Goal: Download file/media

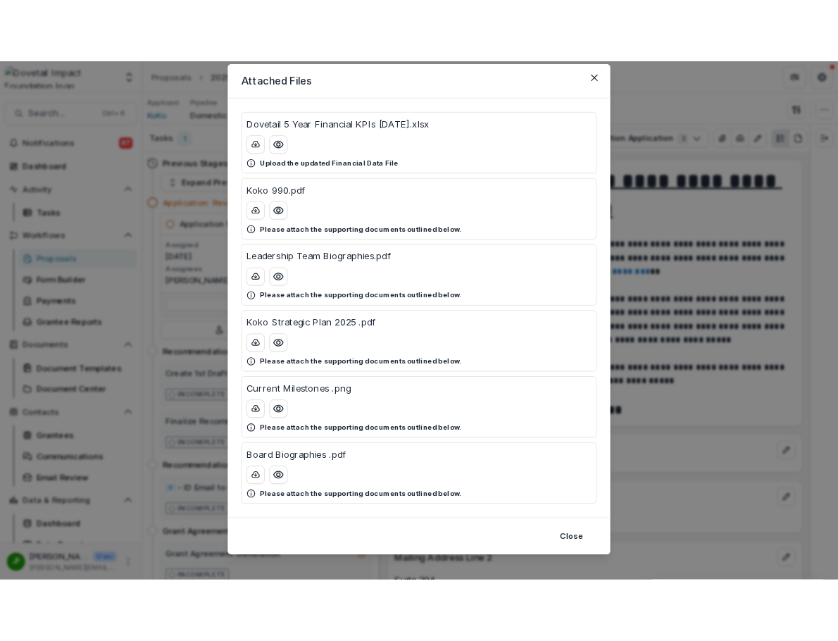
scroll to position [56, 0]
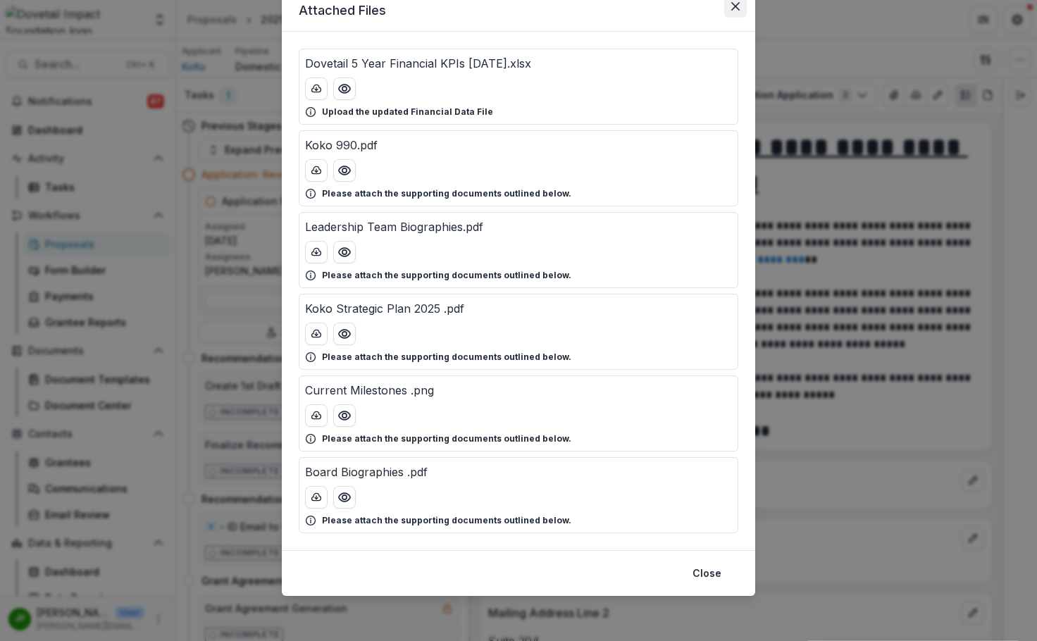
click at [732, 8] on icon "Close" at bounding box center [735, 6] width 8 height 8
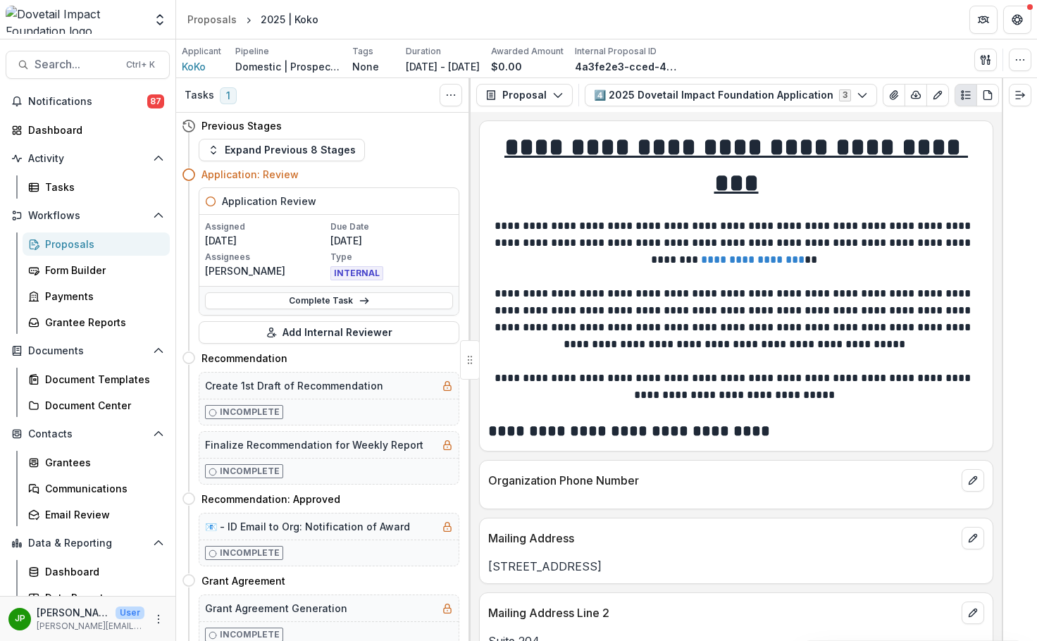
click at [107, 37] on div "Team Settings Admin Settings" at bounding box center [87, 22] width 175 height 33
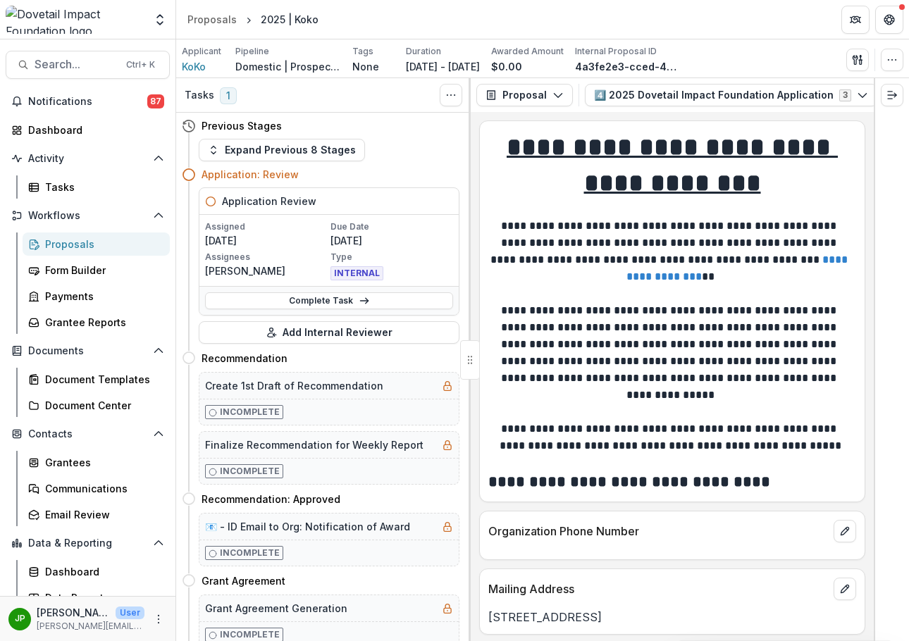
click at [95, 241] on div "Proposals" at bounding box center [101, 244] width 113 height 15
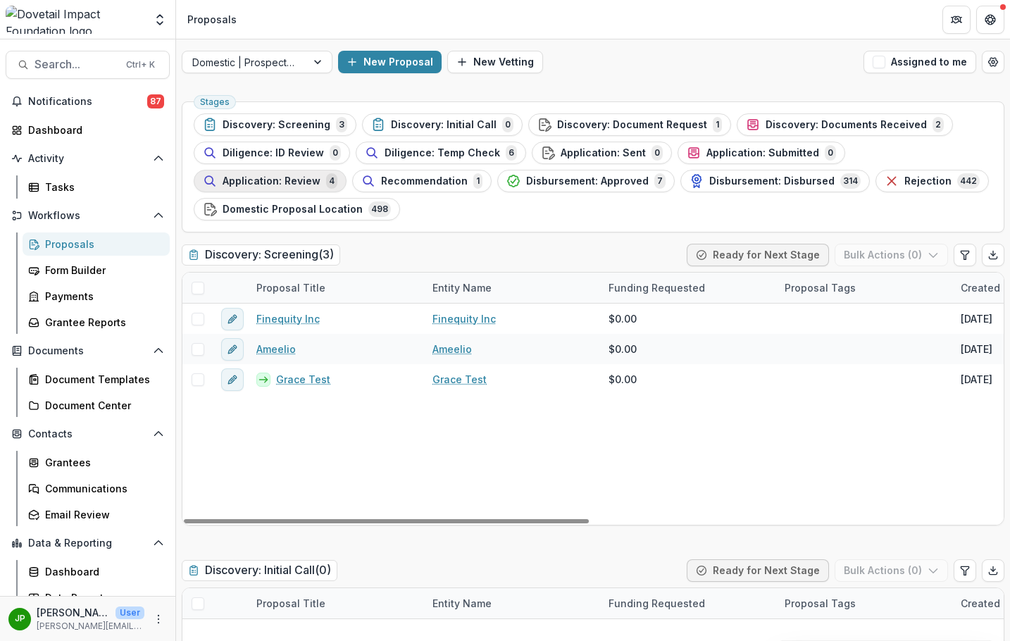
click at [320, 175] on span "Application: Review" at bounding box center [272, 181] width 98 height 12
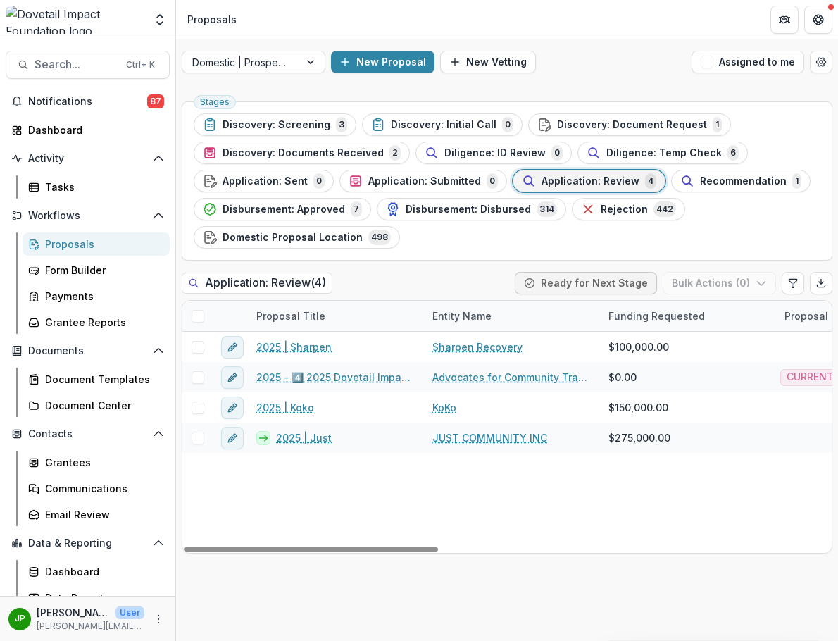
drag, startPoint x: 411, startPoint y: 551, endPoint x: 394, endPoint y: 554, distance: 17.3
click at [394, 551] on div at bounding box center [311, 549] width 254 height 4
click at [395, 551] on div at bounding box center [311, 549] width 254 height 4
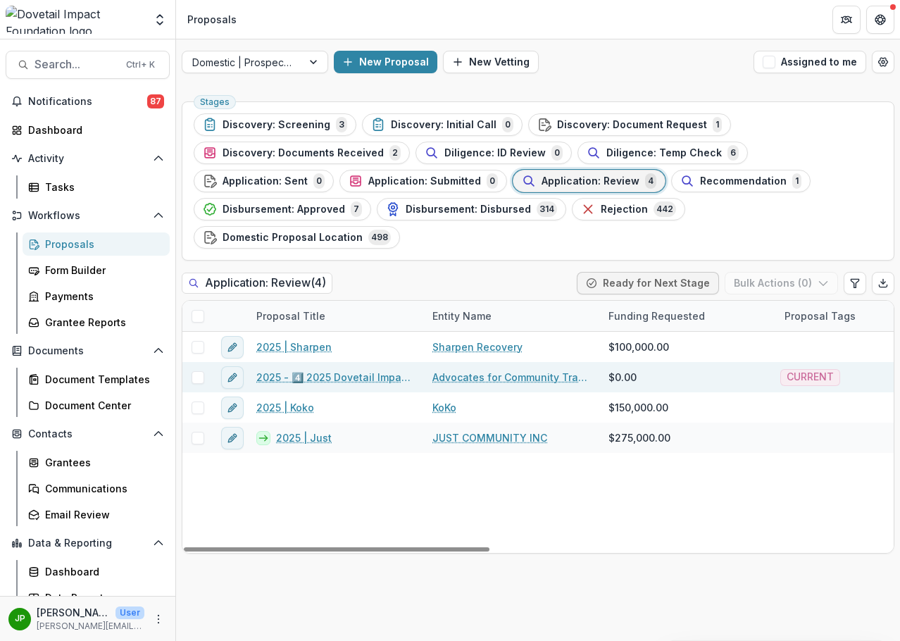
click at [358, 370] on link "2025 - 4️⃣ 2025 Dovetail Impact Foundation Application" at bounding box center [335, 377] width 159 height 15
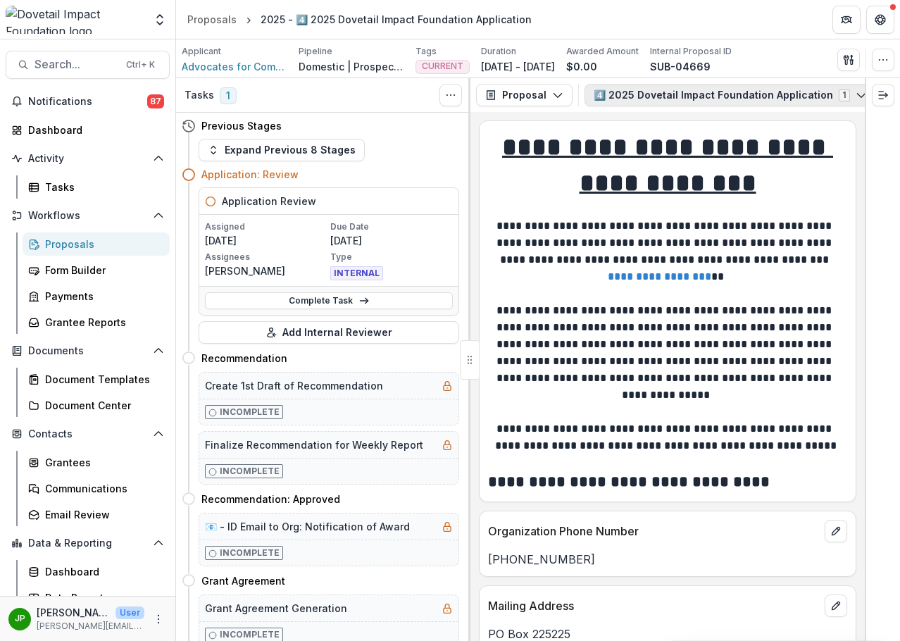
click at [856, 93] on icon "button" at bounding box center [861, 94] width 11 height 11
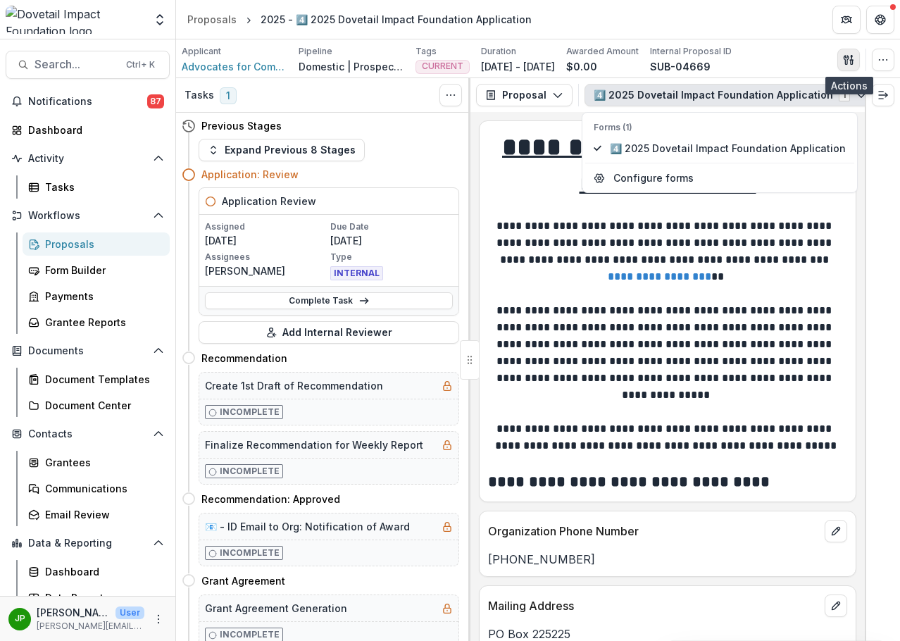
click at [850, 61] on icon "button" at bounding box center [848, 59] width 11 height 11
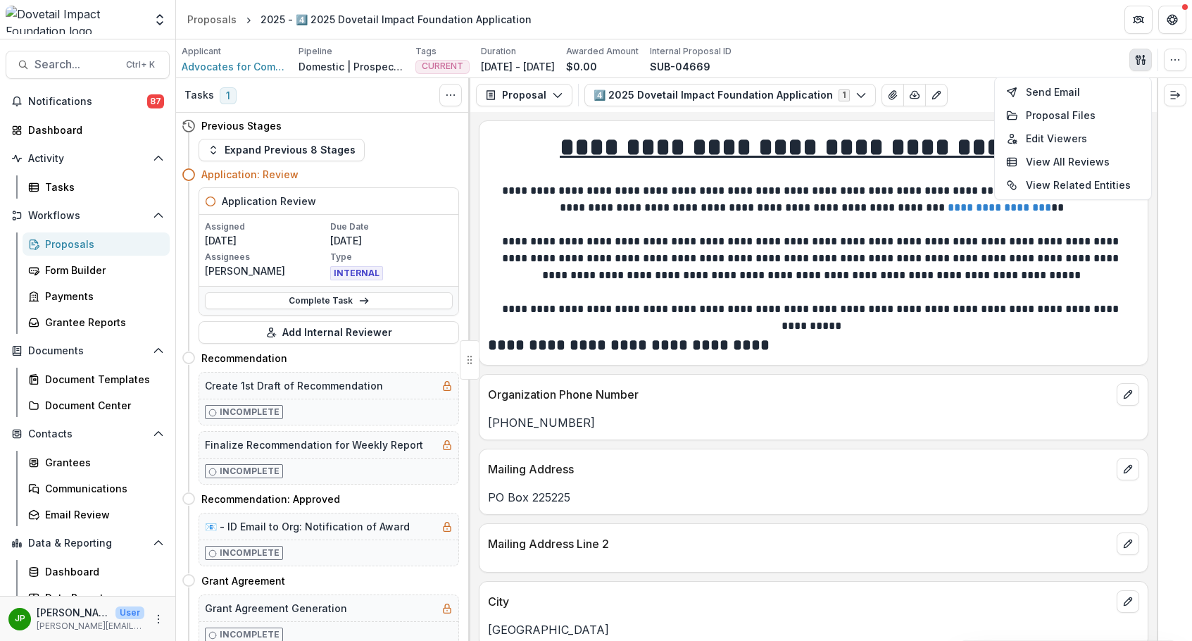
click at [989, 38] on header "Proposals 2025 - 4️⃣ 2025 Dovetail Impact Foundation Application" at bounding box center [684, 19] width 1016 height 39
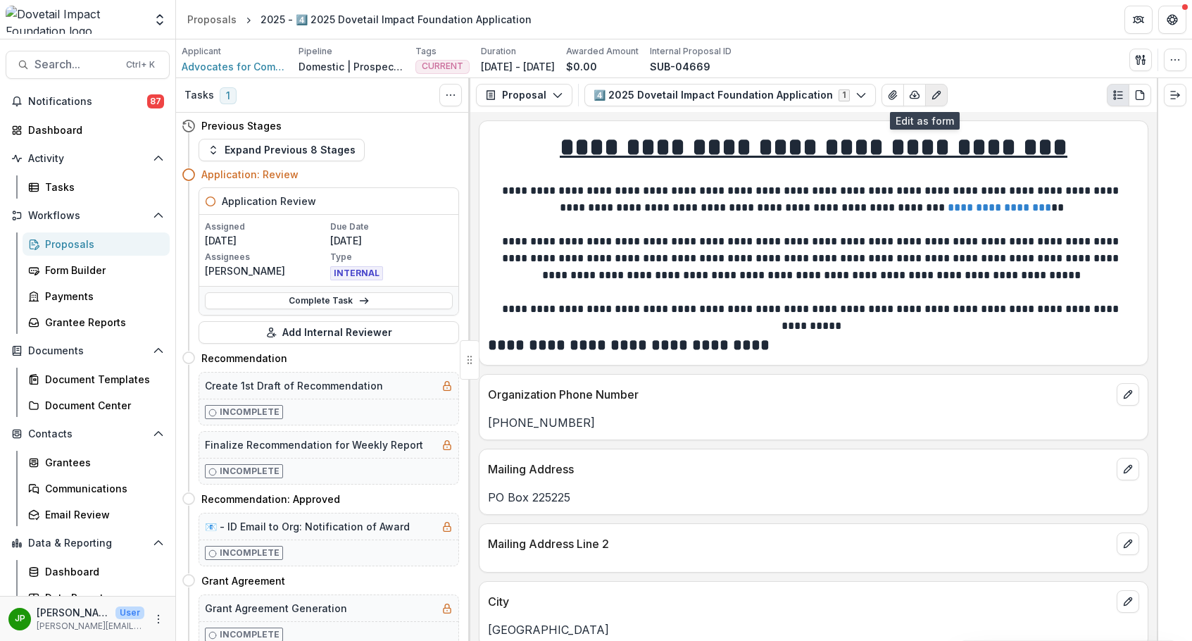
click at [931, 92] on icon "Edit as form" at bounding box center [936, 94] width 11 height 11
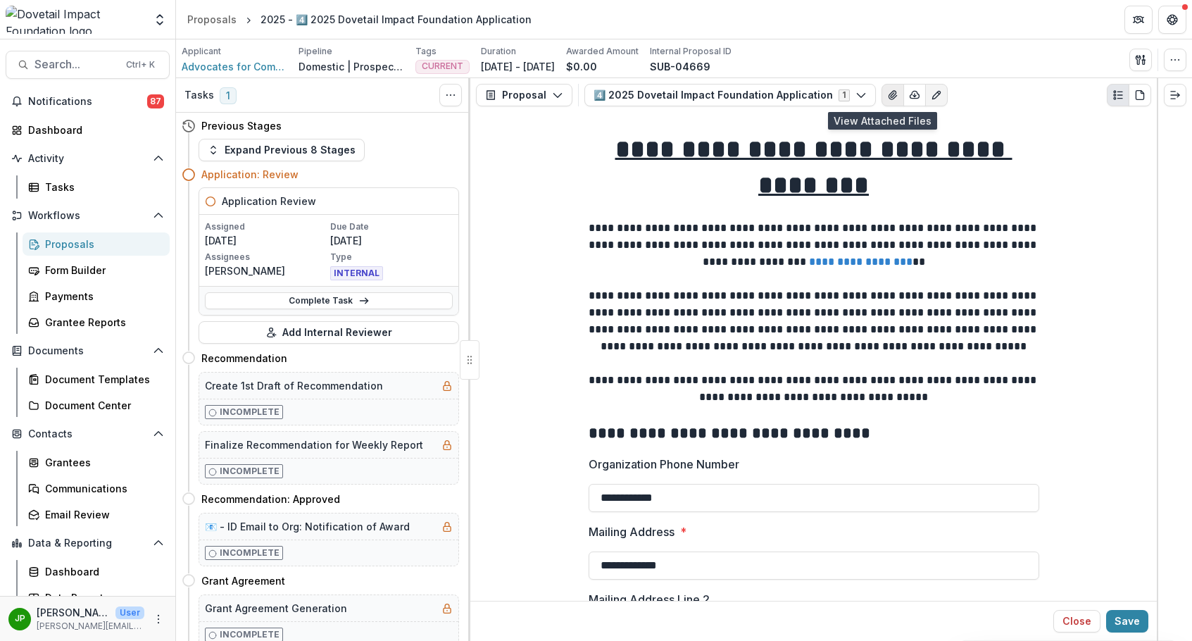
click at [889, 93] on icon "View Attached Files" at bounding box center [893, 95] width 8 height 8
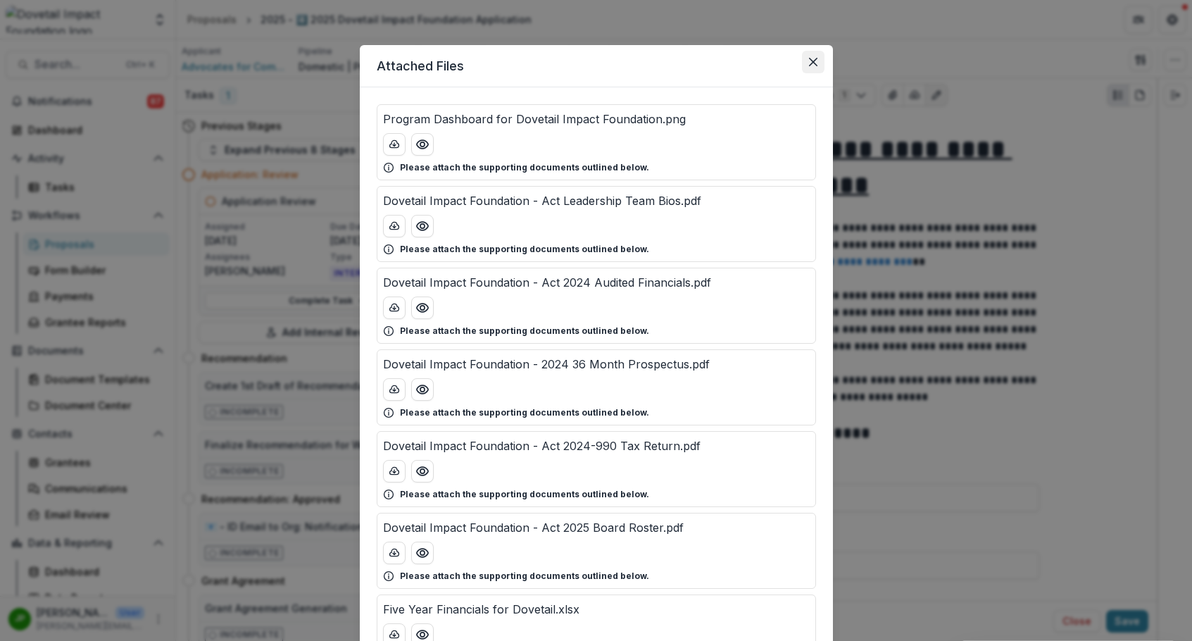
click at [809, 62] on icon "Close" at bounding box center [813, 62] width 8 height 8
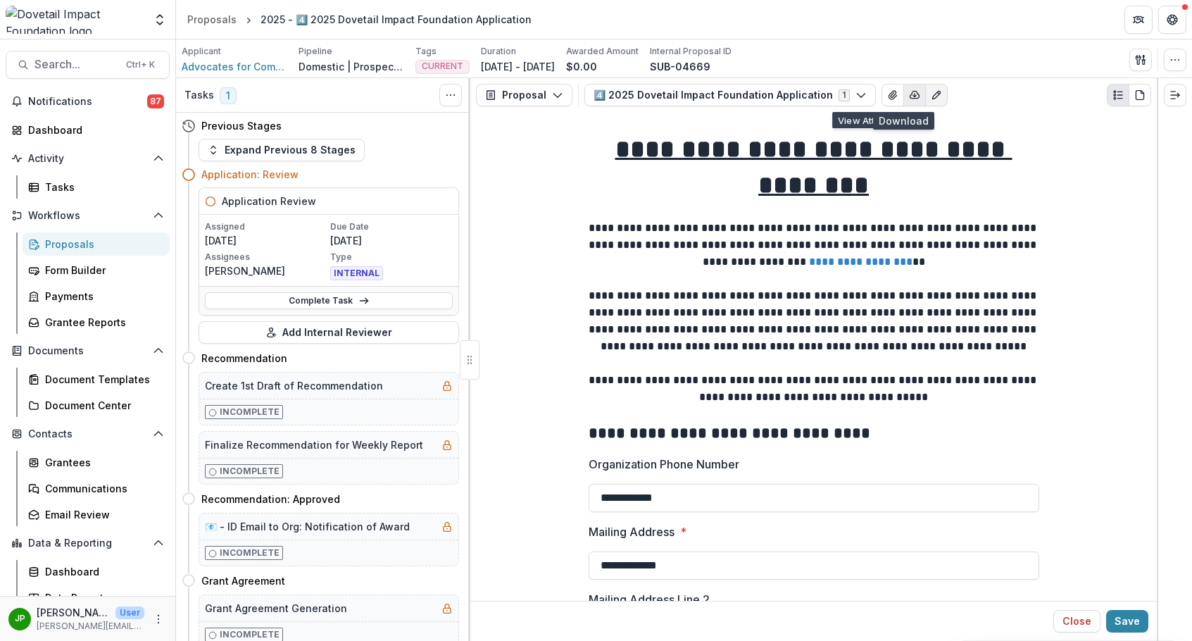
click at [909, 95] on icon "button" at bounding box center [914, 94] width 11 height 11
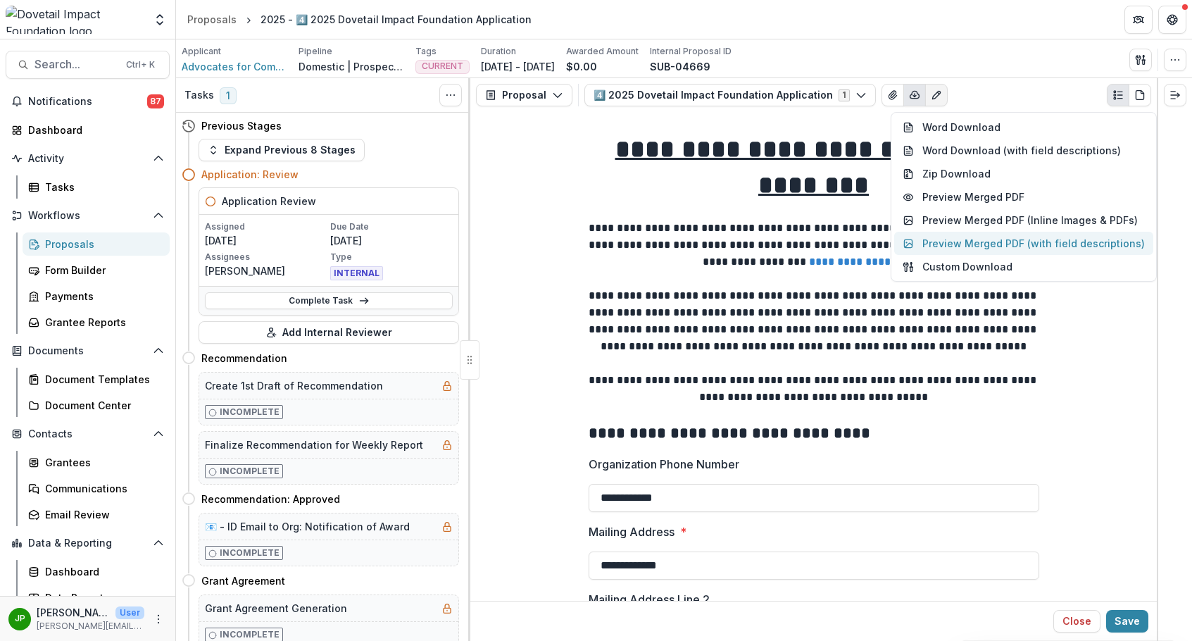
click at [977, 247] on button "Preview Merged PDF (with field descriptions)" at bounding box center [1023, 243] width 259 height 23
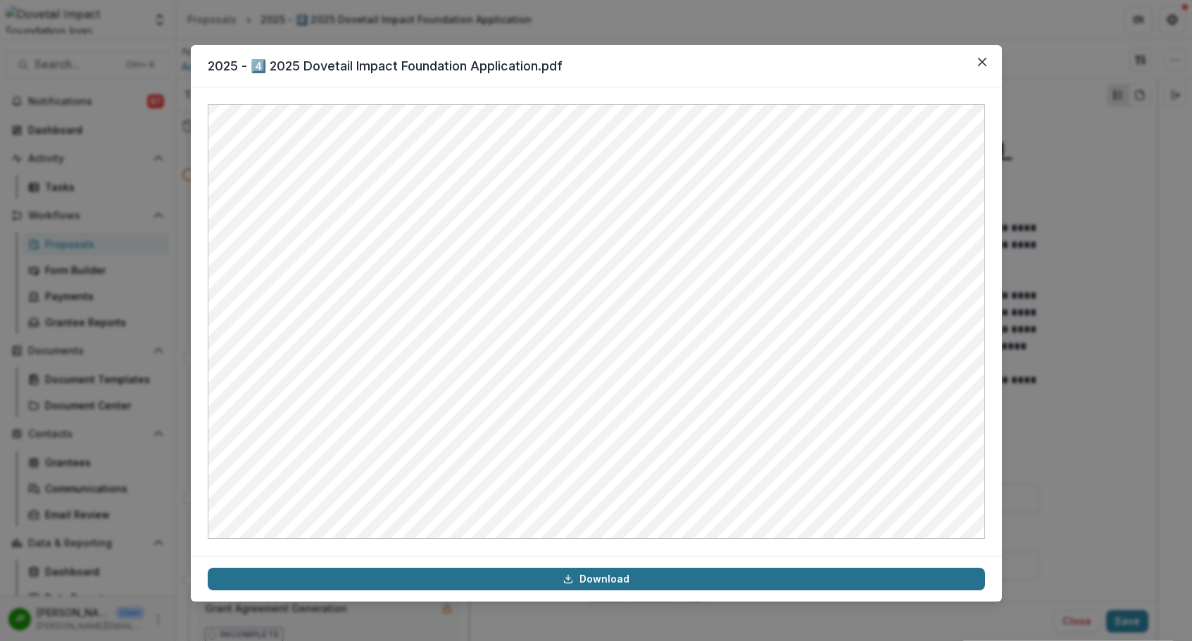
click at [582, 575] on link "Download" at bounding box center [597, 579] width 778 height 23
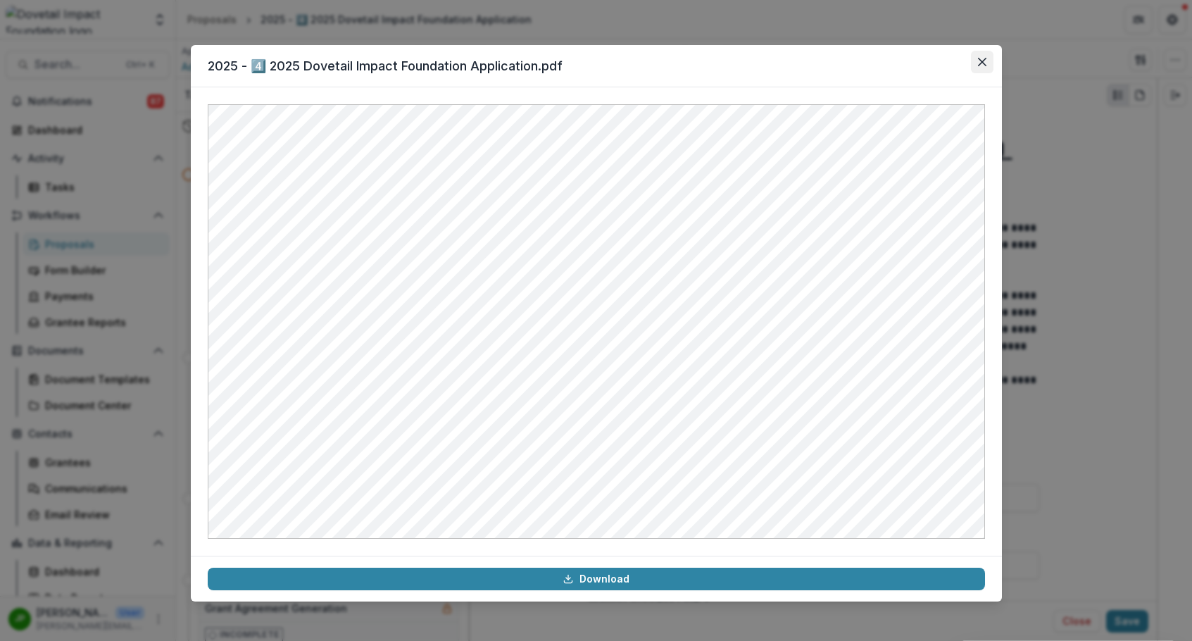
click at [987, 58] on button "Close" at bounding box center [982, 62] width 23 height 23
